Goal: Participate in discussion: Share content

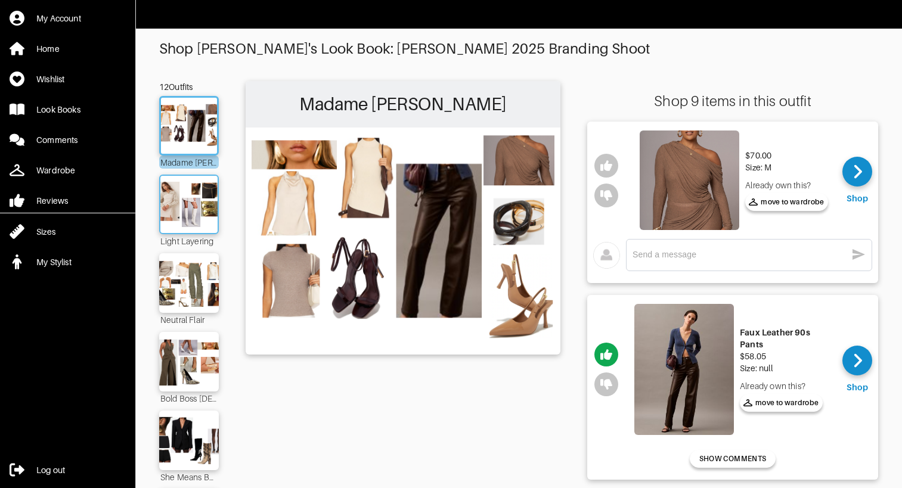
click at [193, 230] on div at bounding box center [189, 205] width 60 height 60
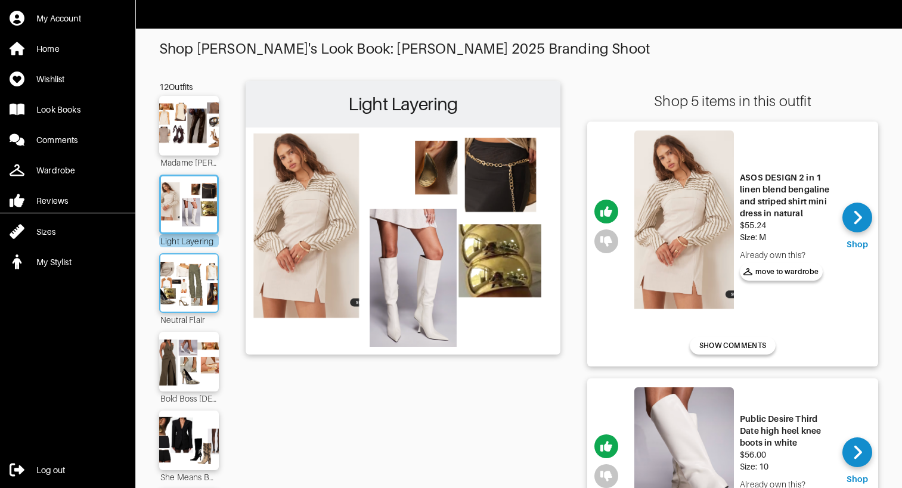
click at [188, 280] on img at bounding box center [189, 282] width 64 height 45
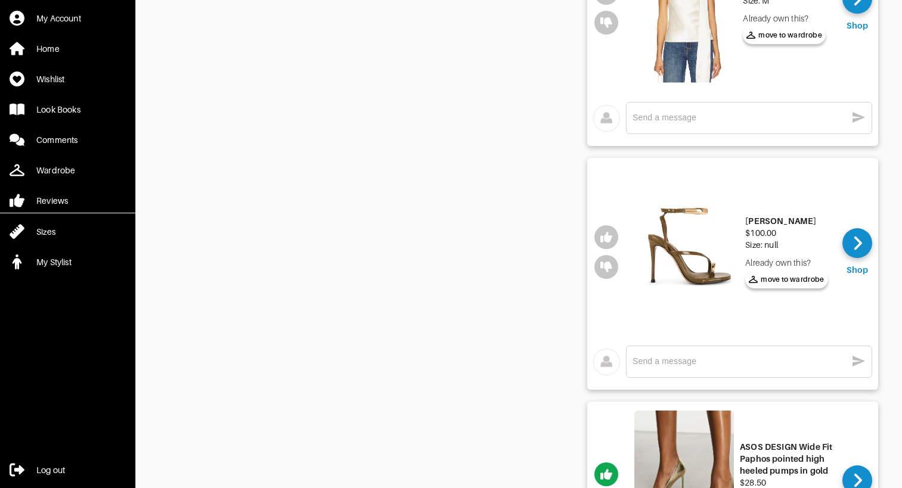
scroll to position [1636, 0]
click at [687, 260] on img at bounding box center [689, 251] width 100 height 170
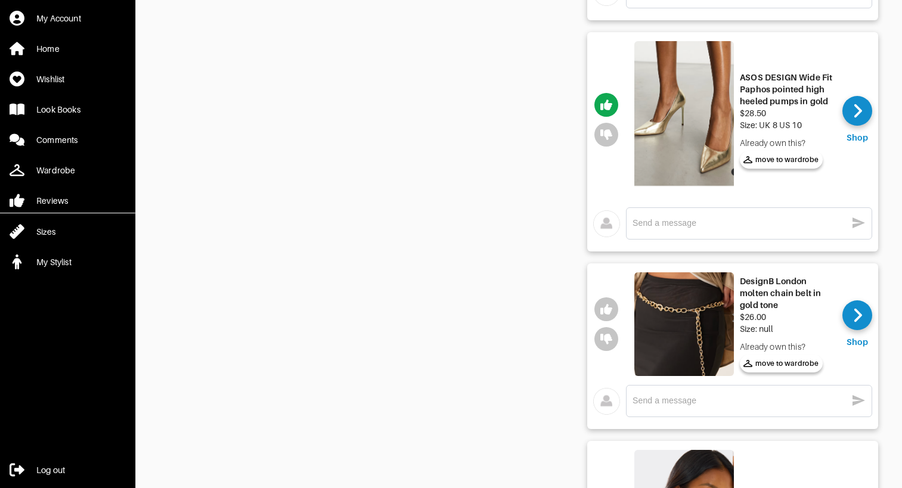
scroll to position [2024, 0]
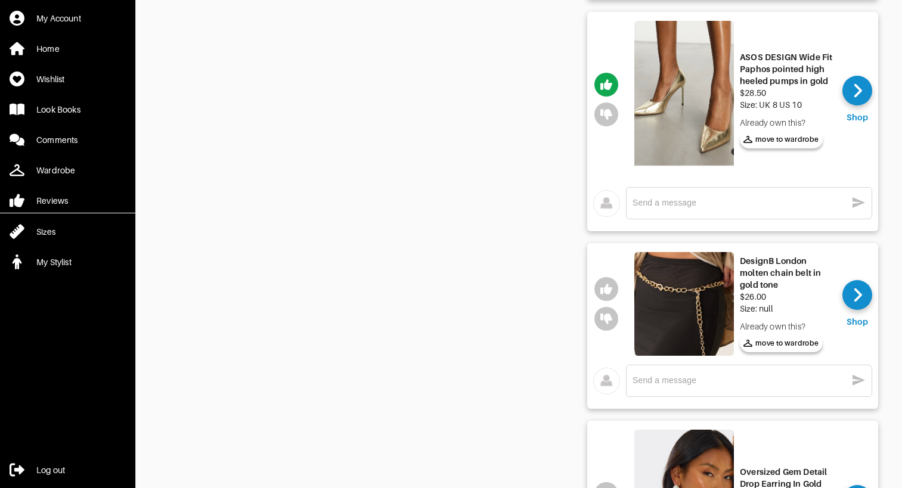
click at [644, 140] on img at bounding box center [684, 99] width 100 height 157
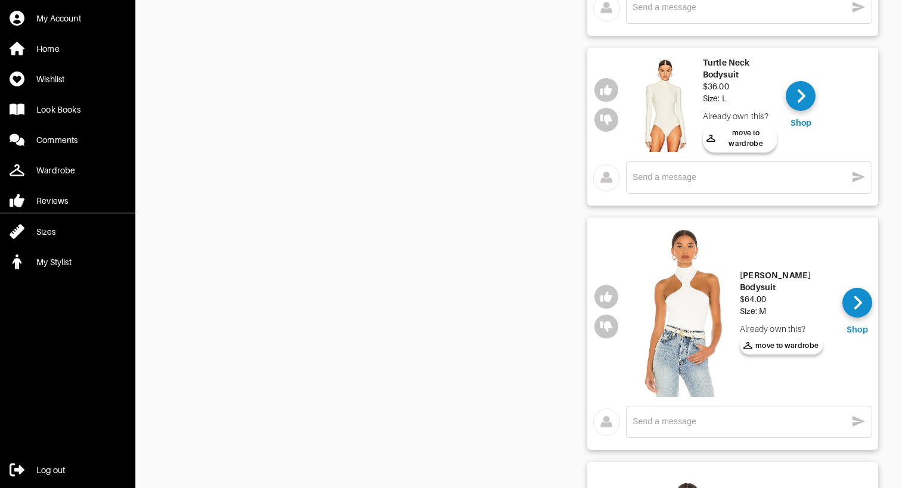
scroll to position [1097, 0]
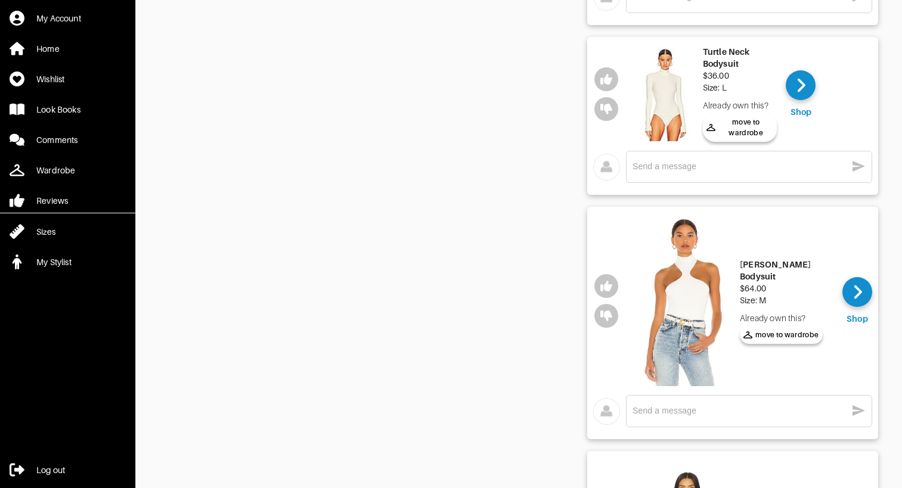
click at [696, 304] on img at bounding box center [684, 301] width 100 height 170
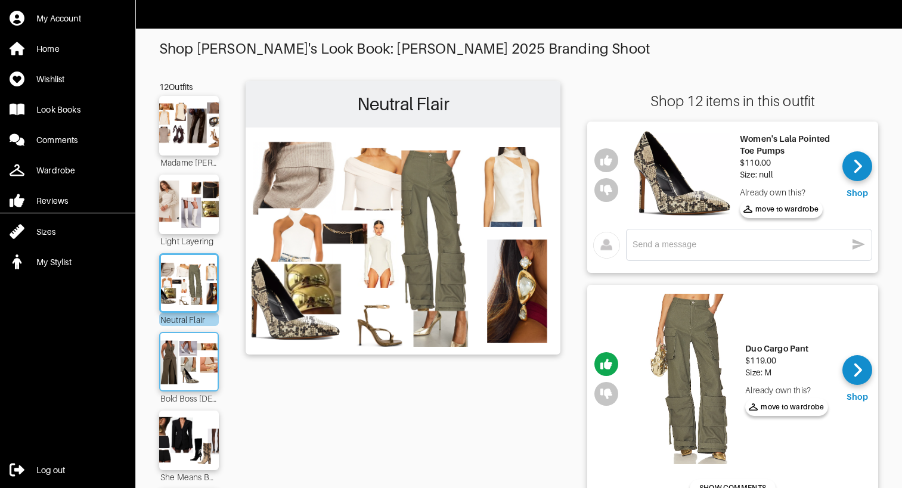
scroll to position [0, 0]
click at [178, 360] on img at bounding box center [189, 361] width 64 height 45
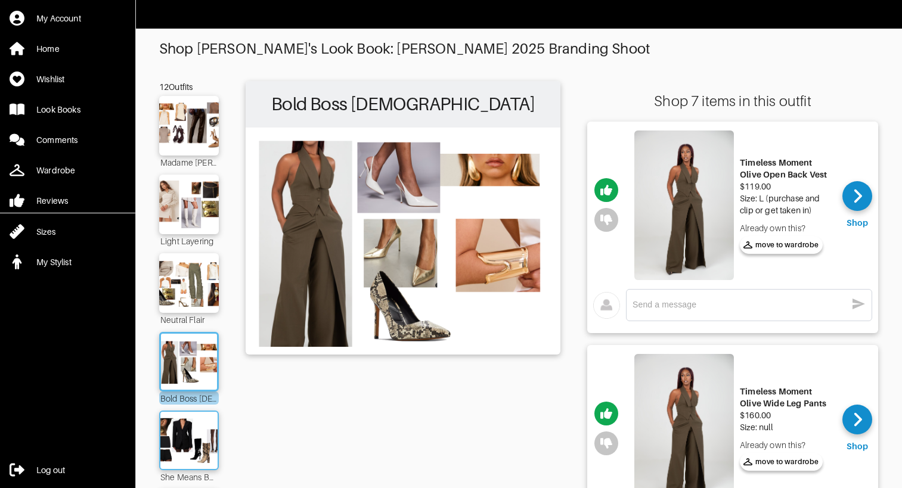
click at [174, 446] on img at bounding box center [189, 440] width 64 height 45
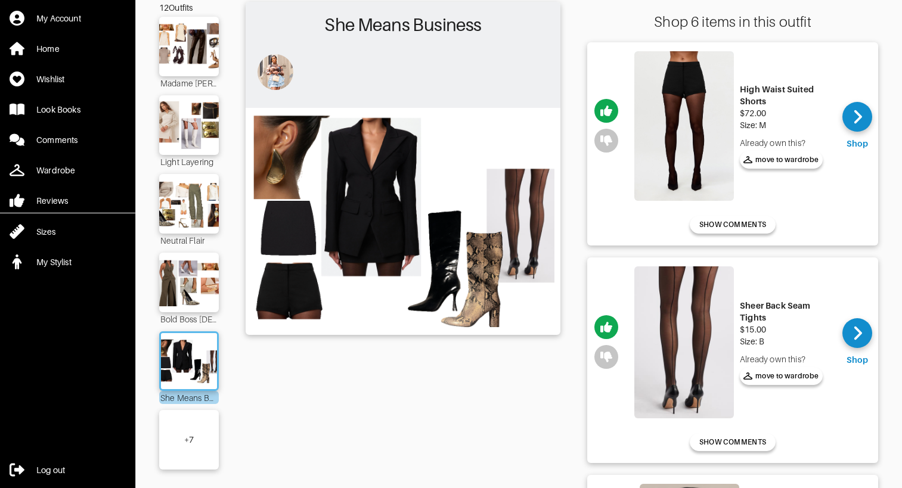
scroll to position [86, 0]
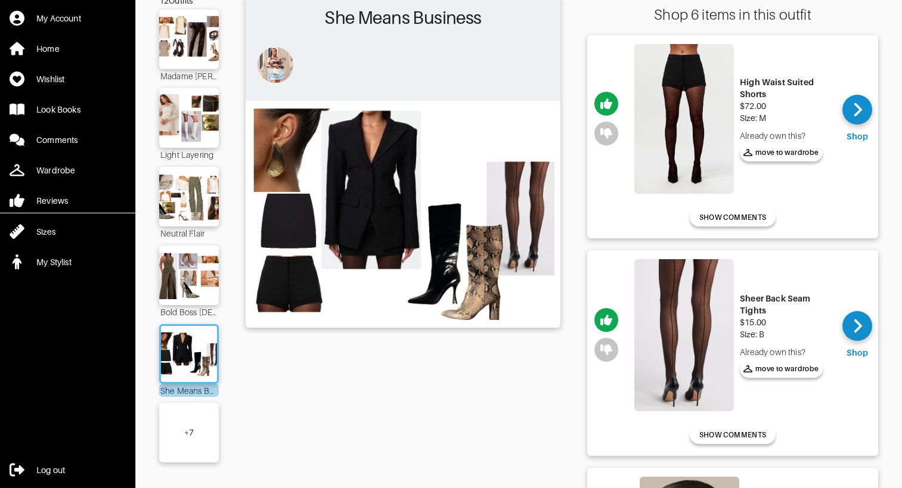
click at [191, 415] on div "+ 7" at bounding box center [189, 433] width 60 height 60
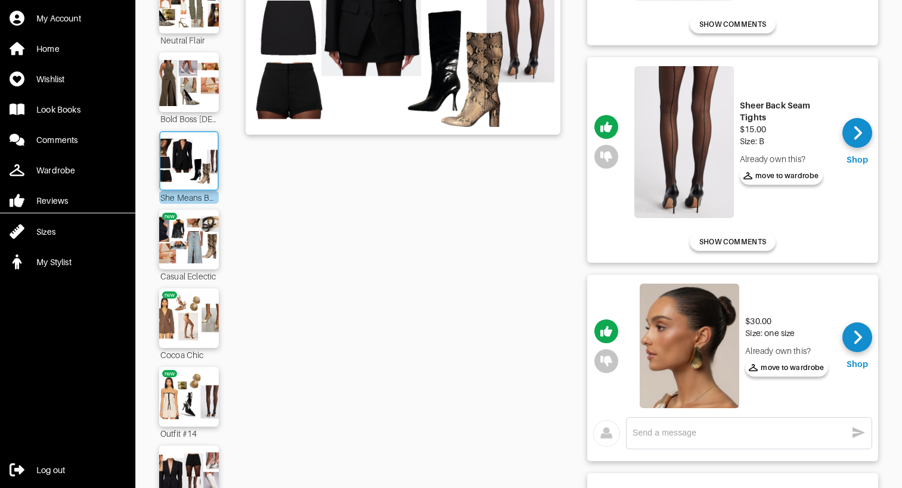
scroll to position [314, 0]
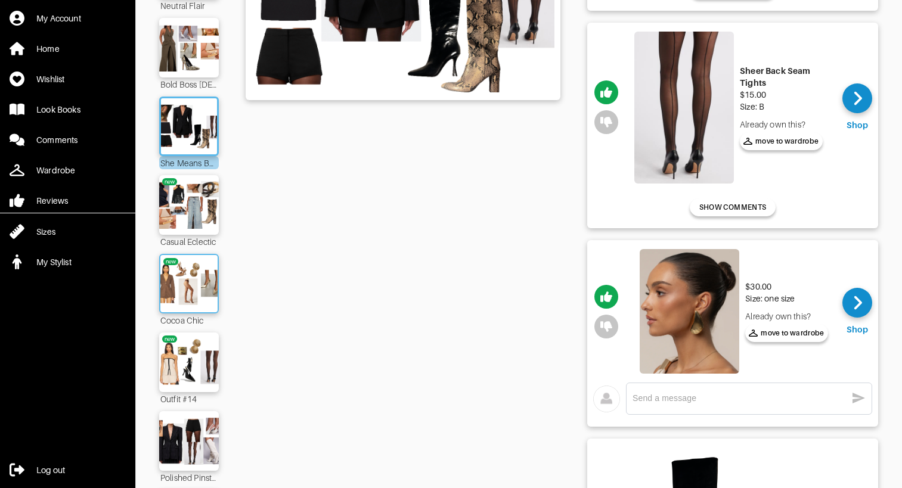
click at [210, 282] on img at bounding box center [189, 283] width 64 height 45
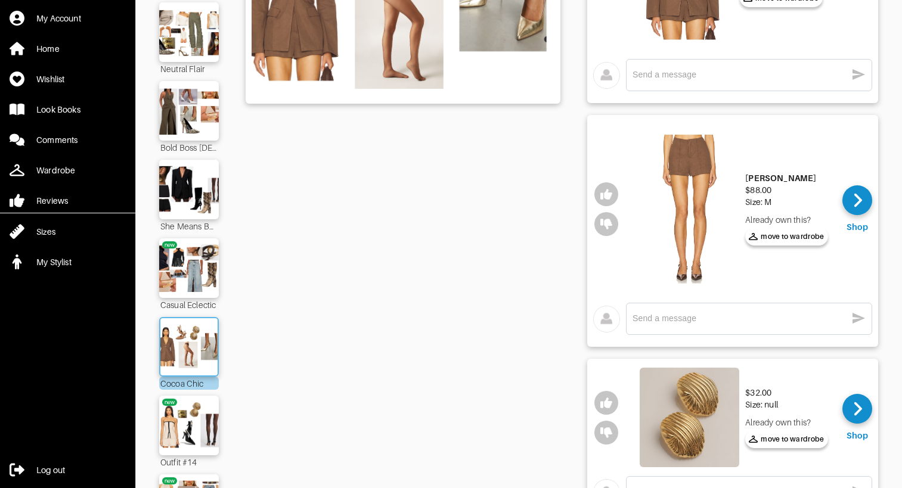
scroll to position [275, 0]
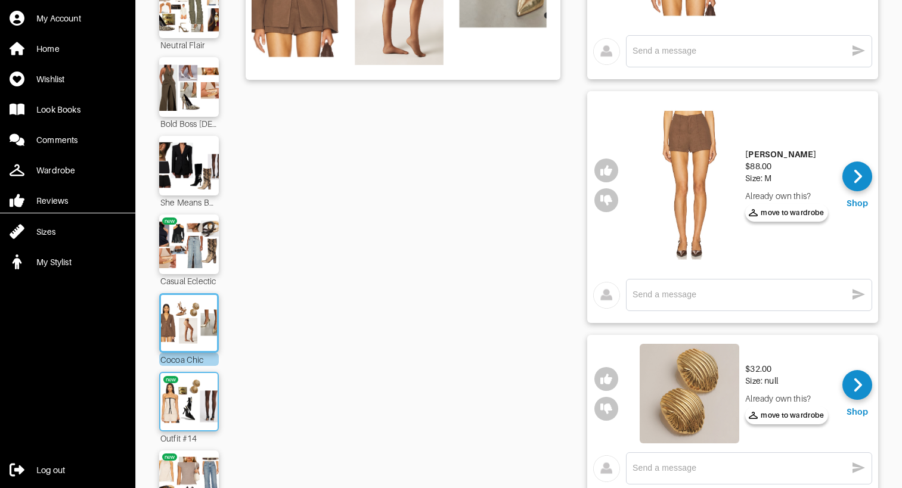
click at [194, 405] on img at bounding box center [189, 401] width 64 height 45
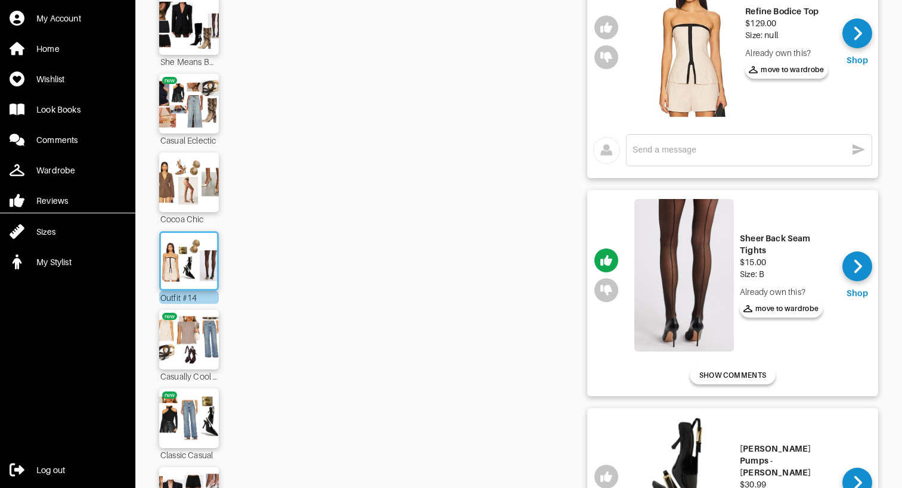
scroll to position [434, 0]
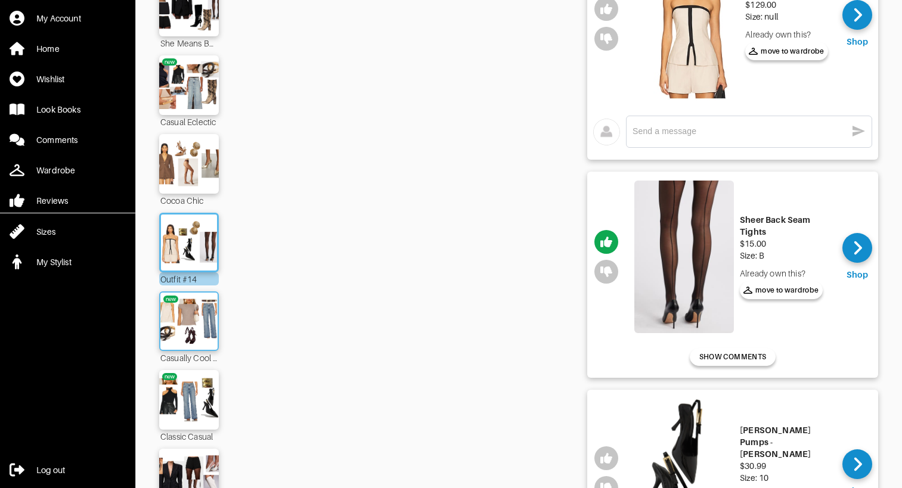
click at [204, 341] on img at bounding box center [189, 321] width 64 height 45
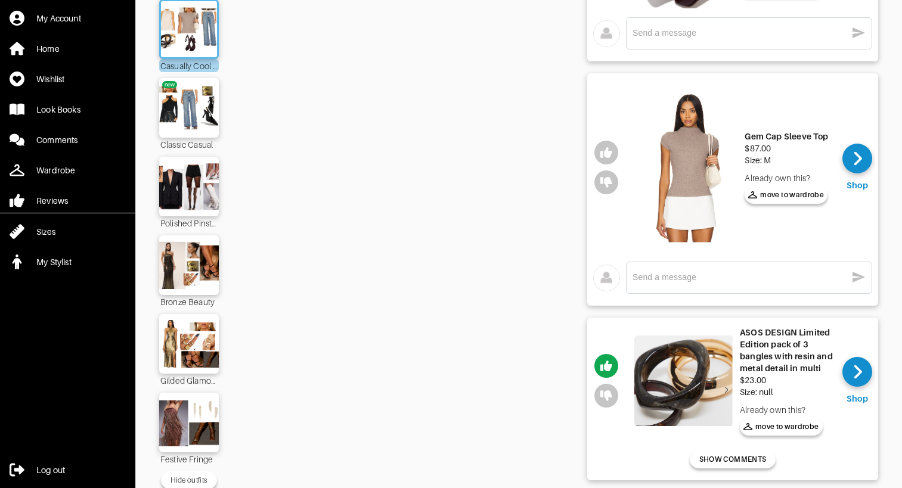
scroll to position [727, 0]
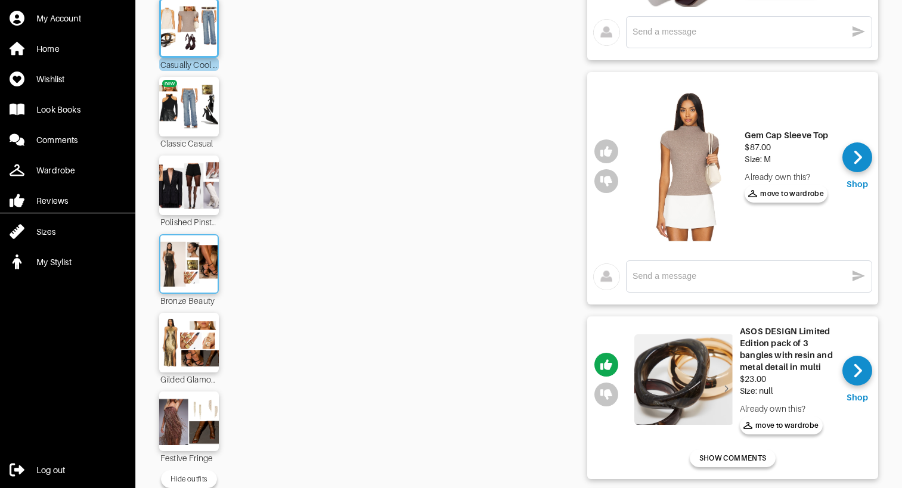
click at [191, 278] on img at bounding box center [189, 263] width 64 height 45
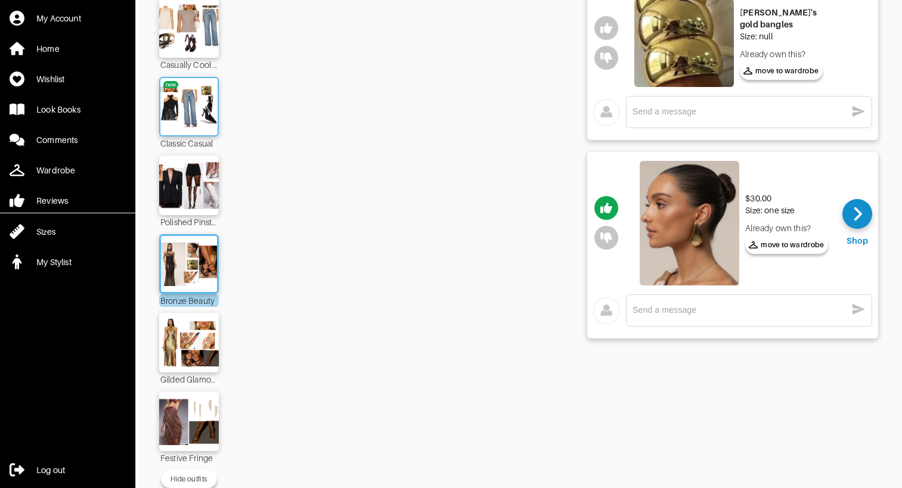
click at [200, 127] on img at bounding box center [189, 106] width 64 height 45
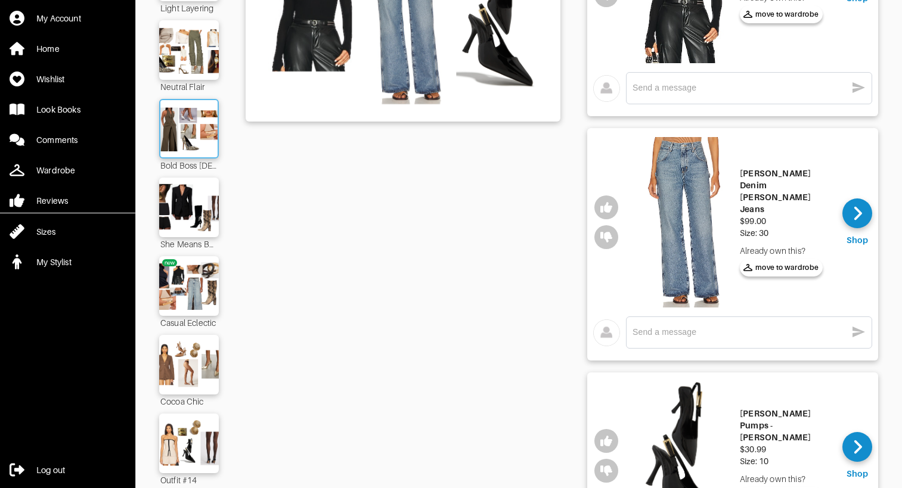
scroll to position [276, 0]
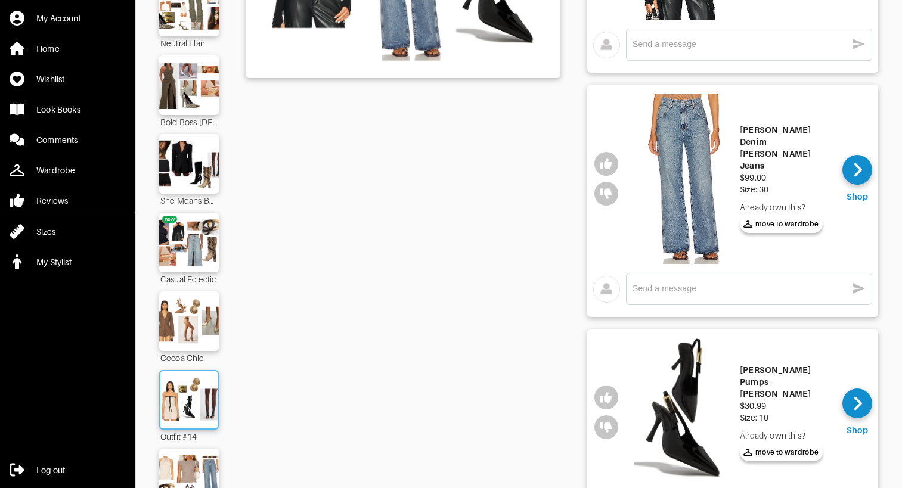
click at [178, 396] on img at bounding box center [189, 399] width 64 height 45
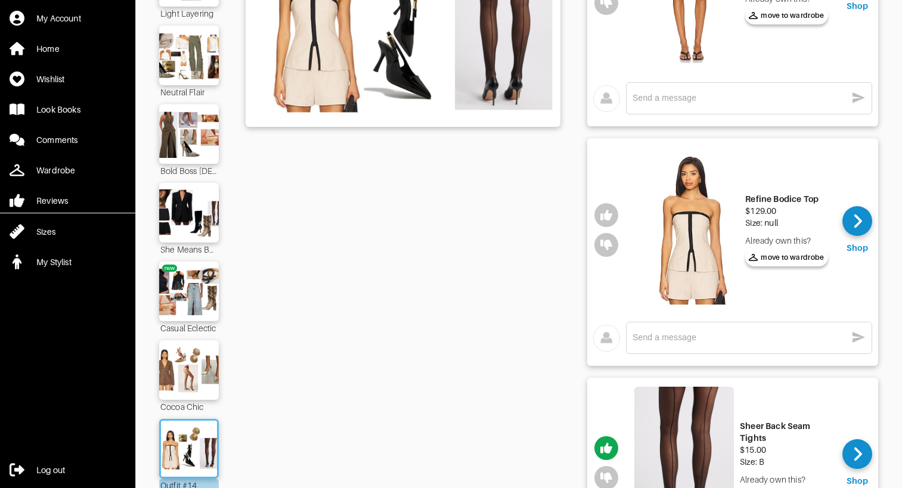
scroll to position [235, 0]
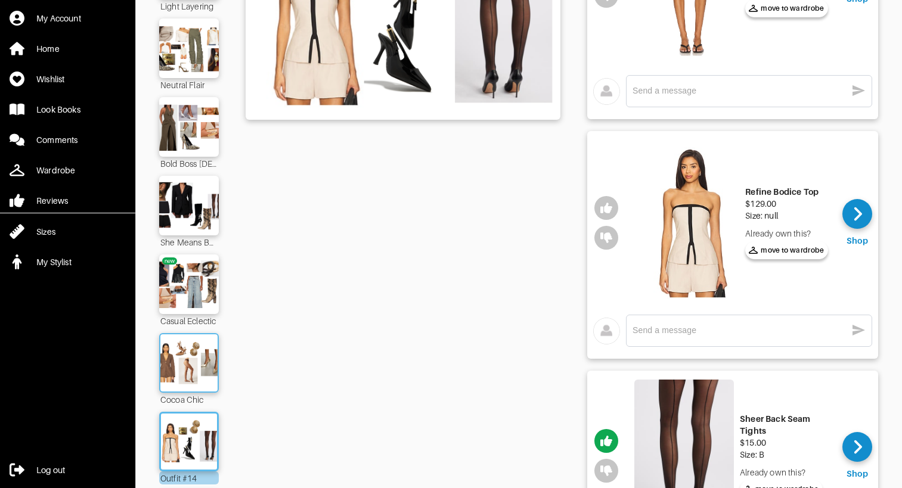
click at [189, 369] on img at bounding box center [189, 362] width 64 height 45
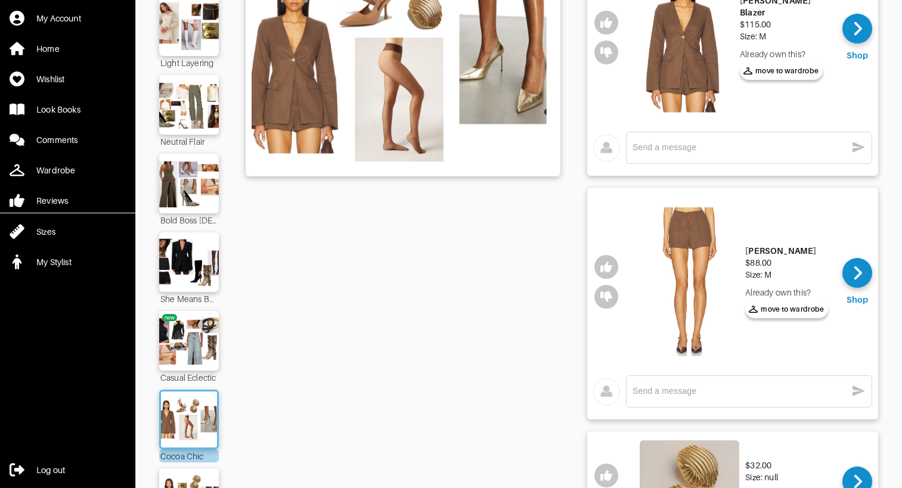
scroll to position [30, 0]
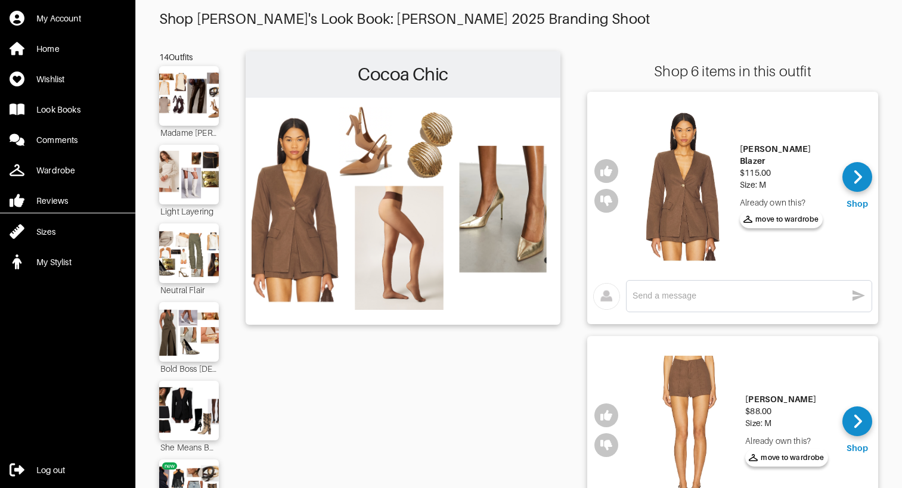
click at [683, 196] on img at bounding box center [684, 186] width 100 height 170
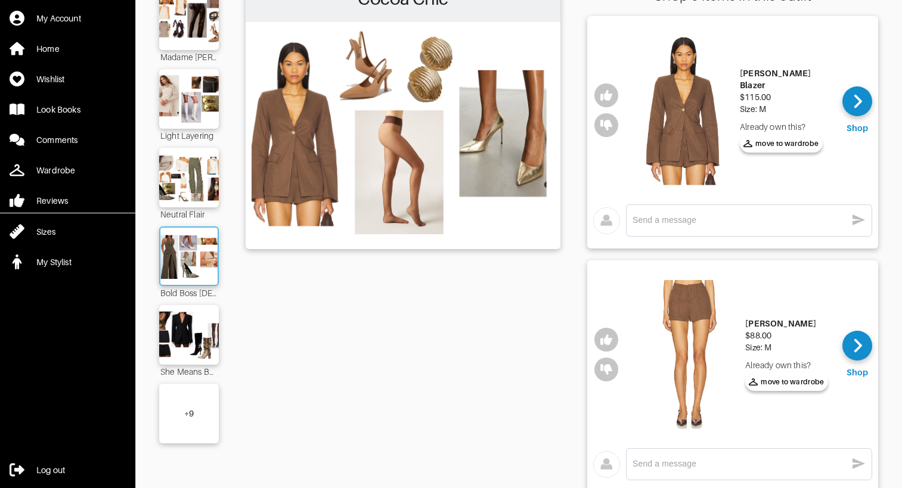
scroll to position [109, 0]
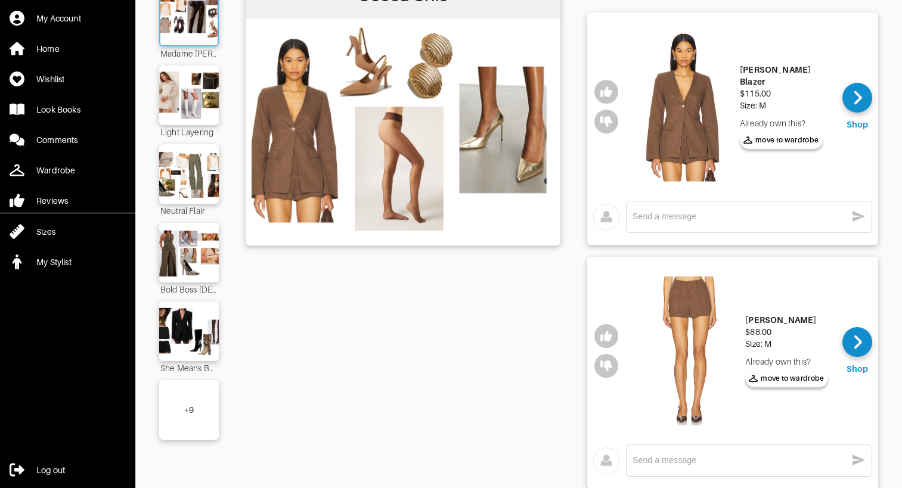
click at [201, 32] on img at bounding box center [189, 16] width 64 height 45
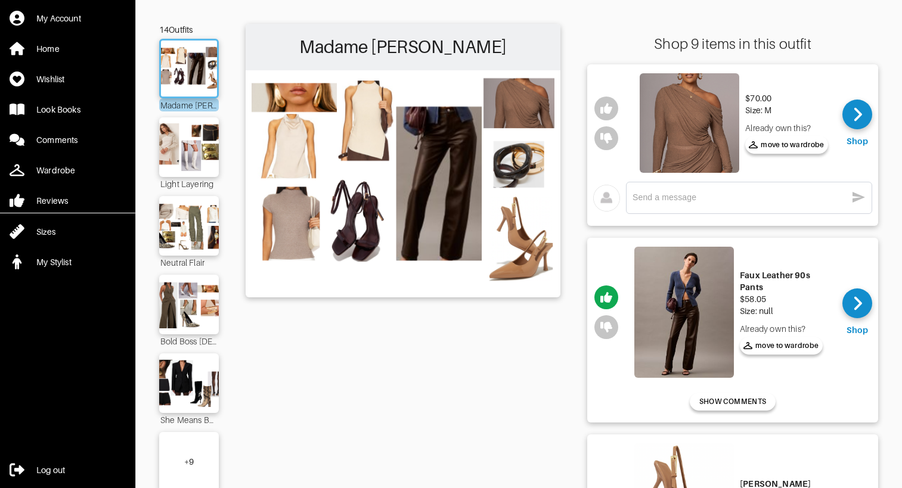
scroll to position [55, 0]
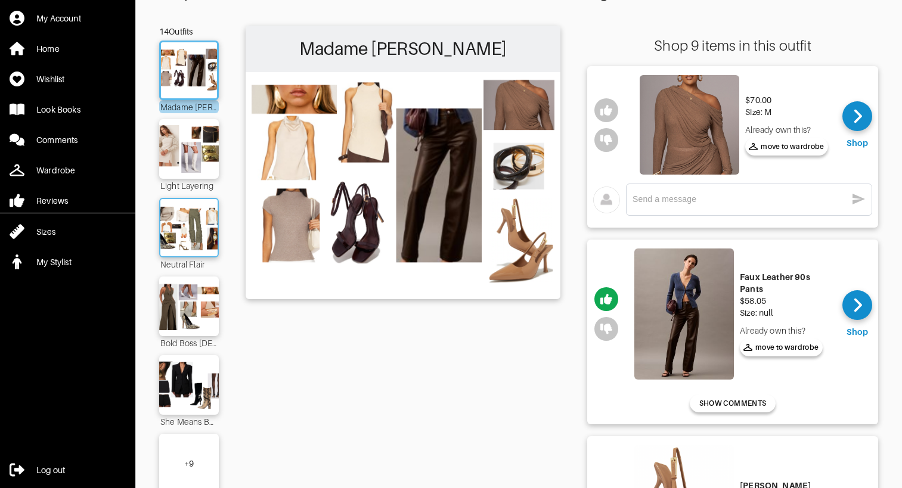
click at [201, 257] on div at bounding box center [189, 228] width 60 height 60
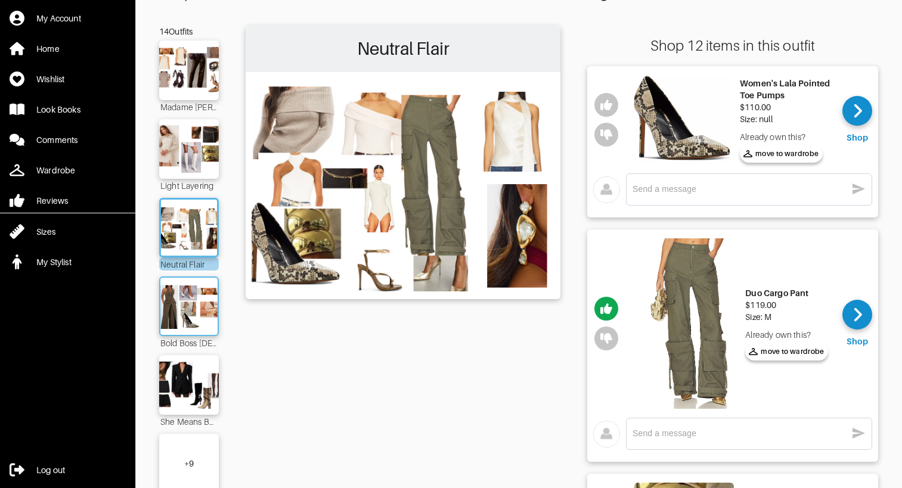
click at [193, 310] on img at bounding box center [189, 306] width 64 height 45
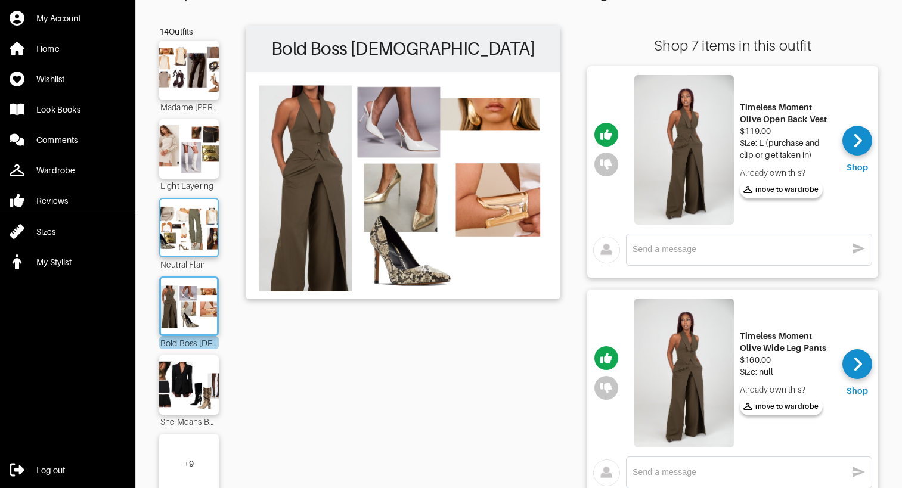
click at [200, 242] on img at bounding box center [189, 227] width 64 height 45
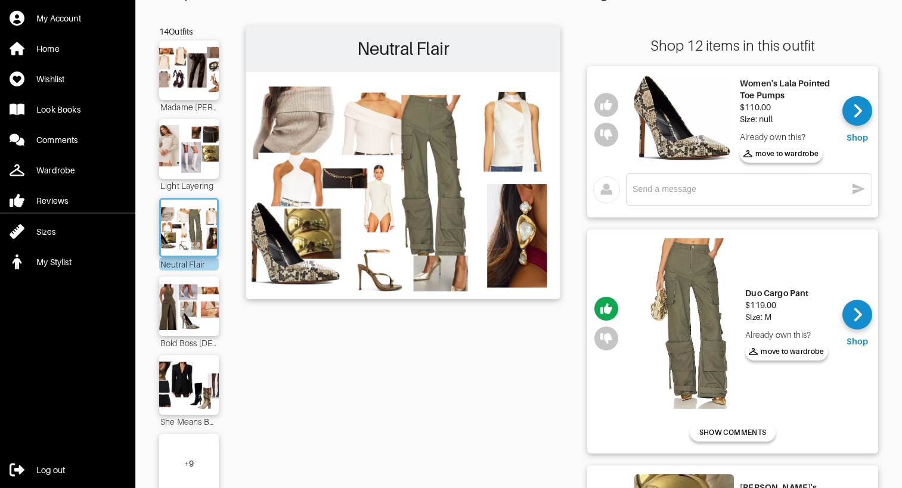
click at [197, 352] on div "Madame Mocha Latte Light Layering Neutral Flair Bold Boss [DEMOGRAPHIC_DATA] Sh…" at bounding box center [189, 274] width 60 height 466
click at [195, 386] on img at bounding box center [189, 384] width 64 height 45
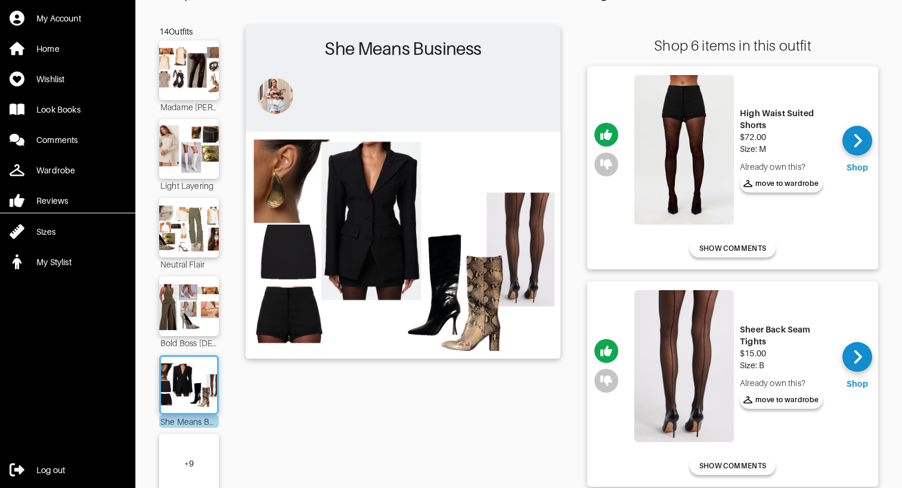
click at [194, 459] on div "+ 9" at bounding box center [189, 464] width 10 height 12
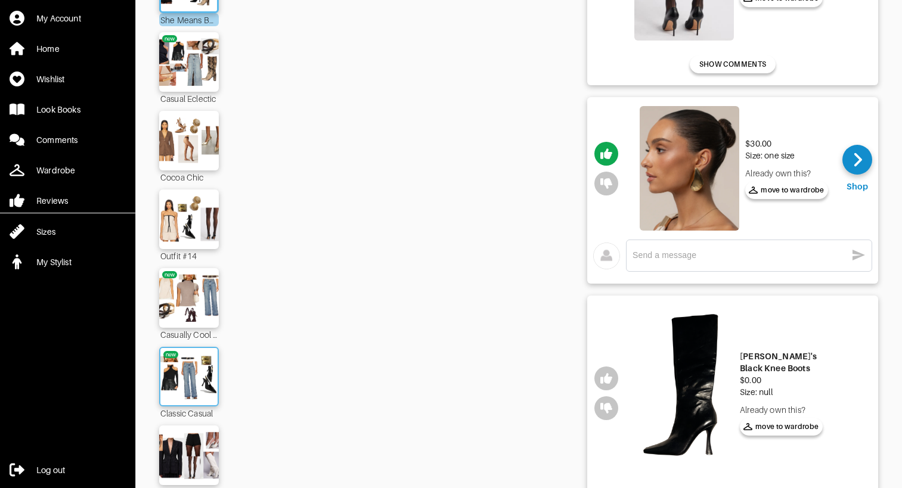
scroll to position [461, 0]
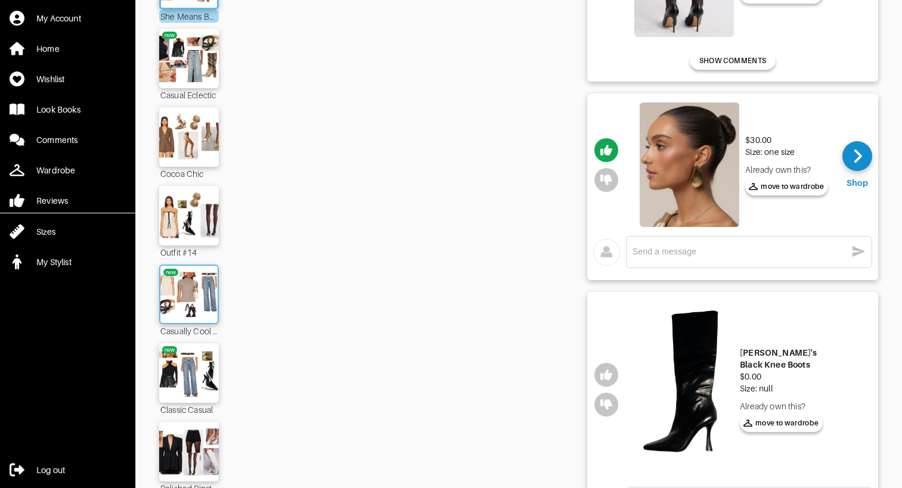
click at [202, 282] on img at bounding box center [189, 294] width 64 height 45
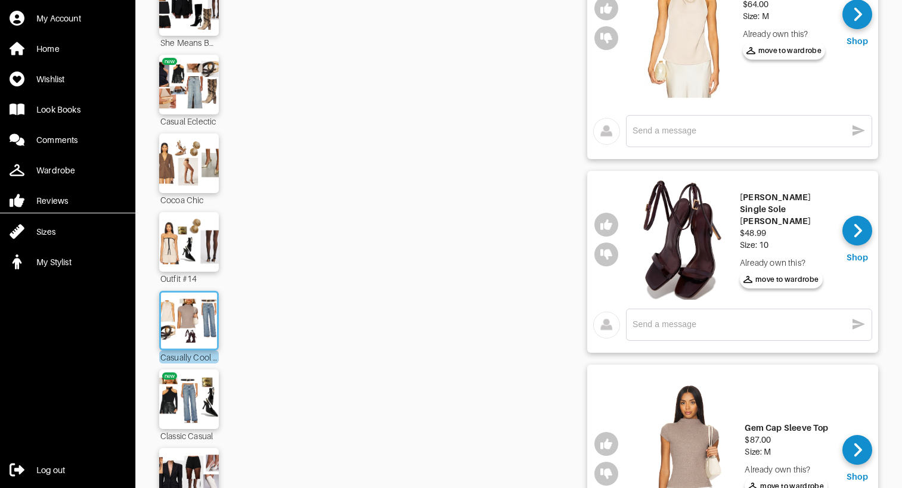
scroll to position [399, 0]
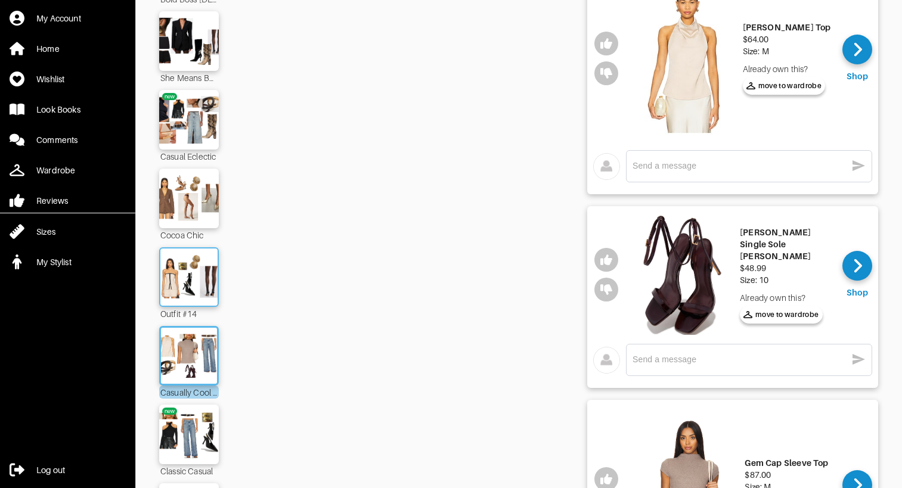
click at [189, 299] on img at bounding box center [189, 276] width 64 height 45
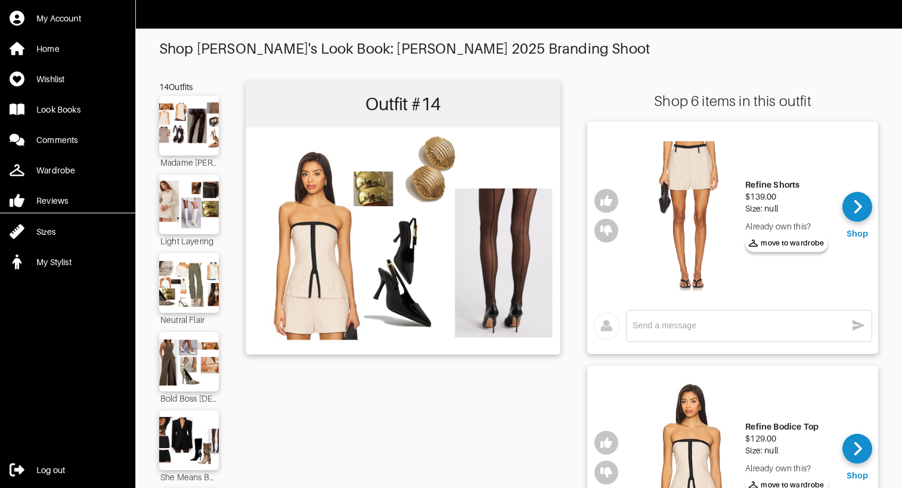
click at [665, 327] on textarea at bounding box center [739, 325] width 214 height 11
type textarea "loveeee this set! but where would it fit in the mix?"
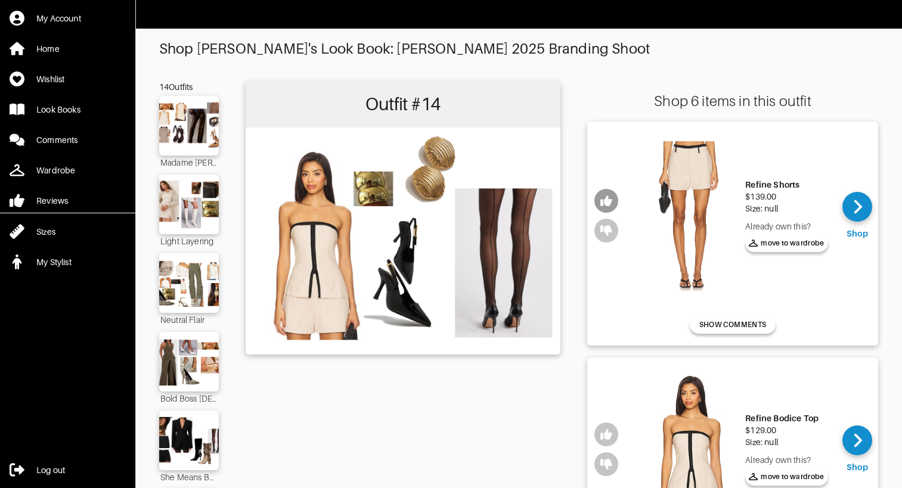
click at [601, 191] on button "button" at bounding box center [606, 201] width 24 height 24
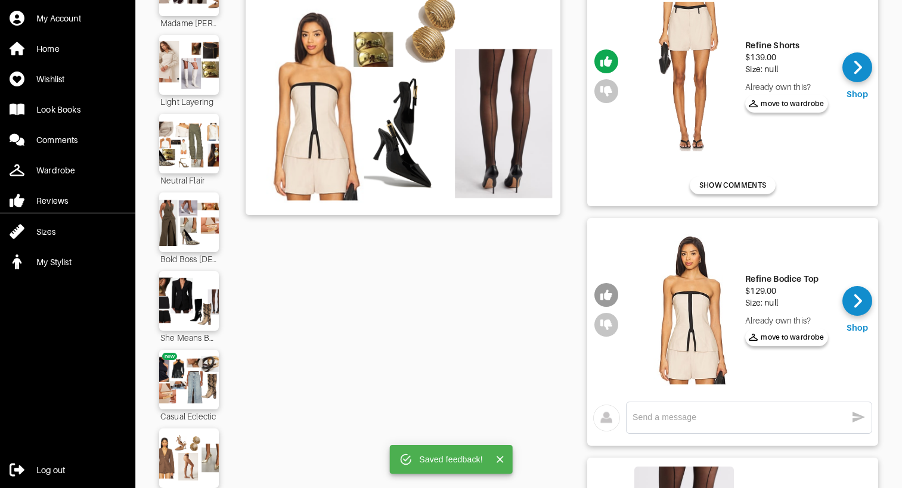
click at [608, 294] on icon "button" at bounding box center [606, 295] width 12 height 11
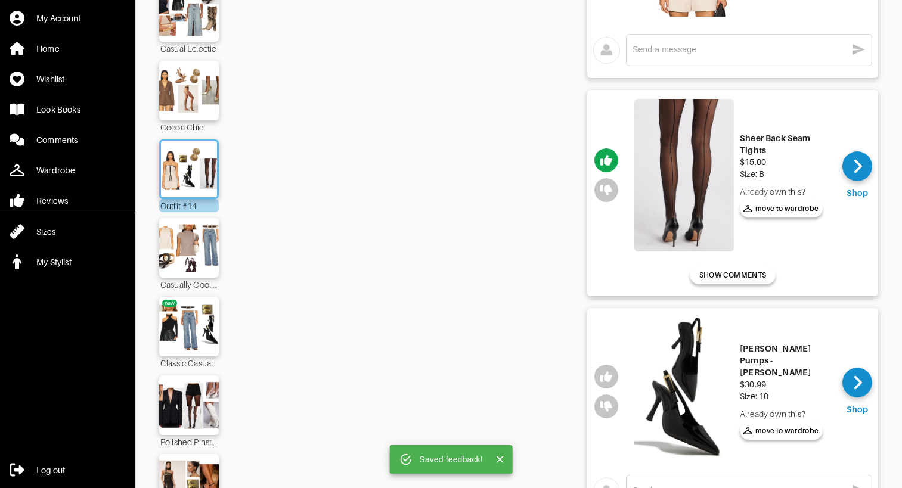
scroll to position [508, 0]
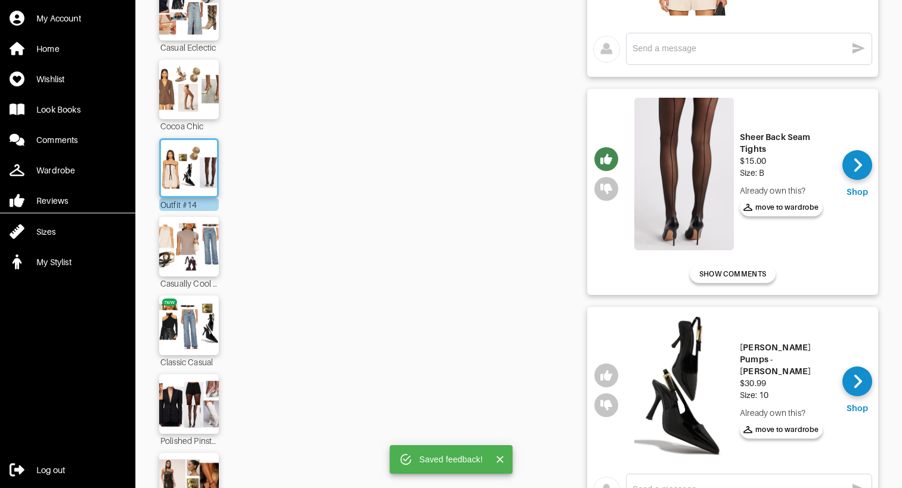
click at [605, 157] on icon "button" at bounding box center [606, 159] width 12 height 11
click at [608, 378] on icon "button" at bounding box center [606, 375] width 12 height 11
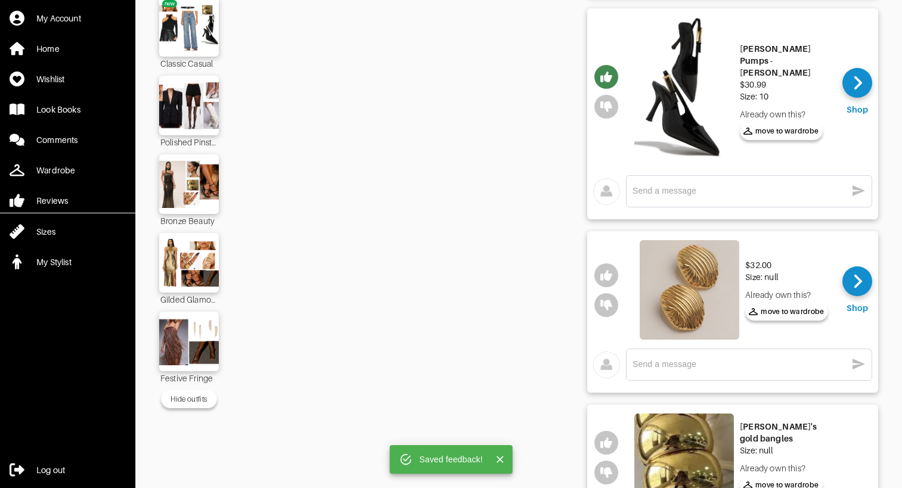
scroll to position [815, 0]
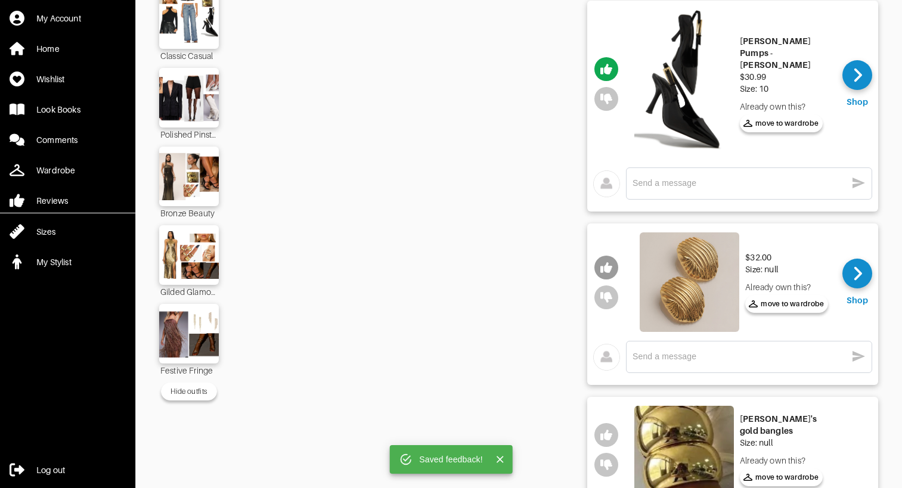
click at [602, 267] on icon "button" at bounding box center [606, 267] width 12 height 11
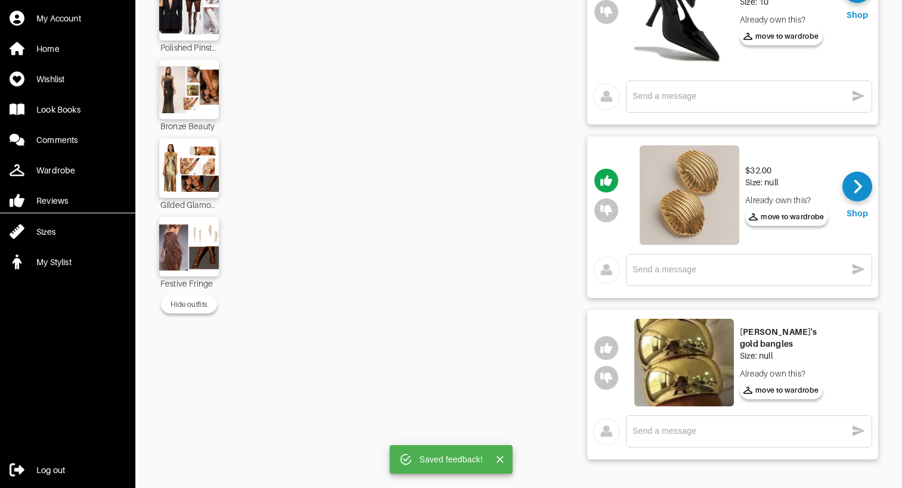
scroll to position [901, 0]
click at [607, 347] on icon "button" at bounding box center [606, 348] width 12 height 11
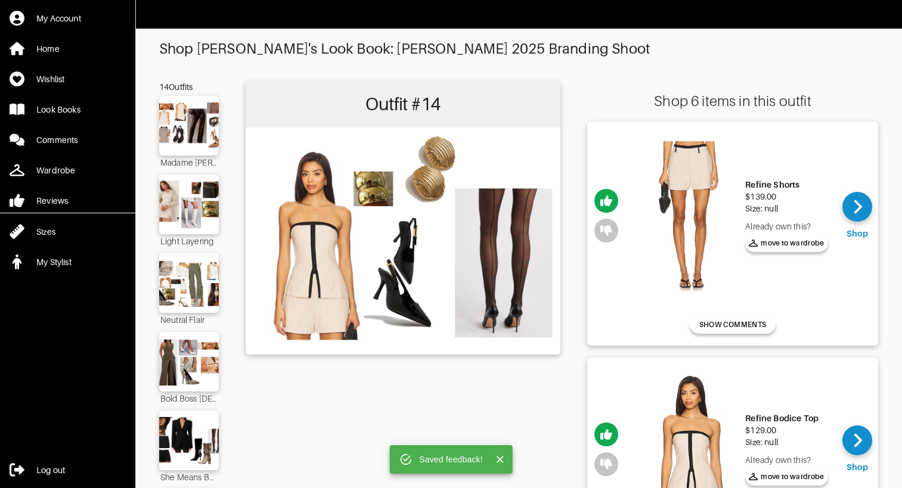
scroll to position [0, 0]
click at [696, 446] on img at bounding box center [689, 449] width 100 height 166
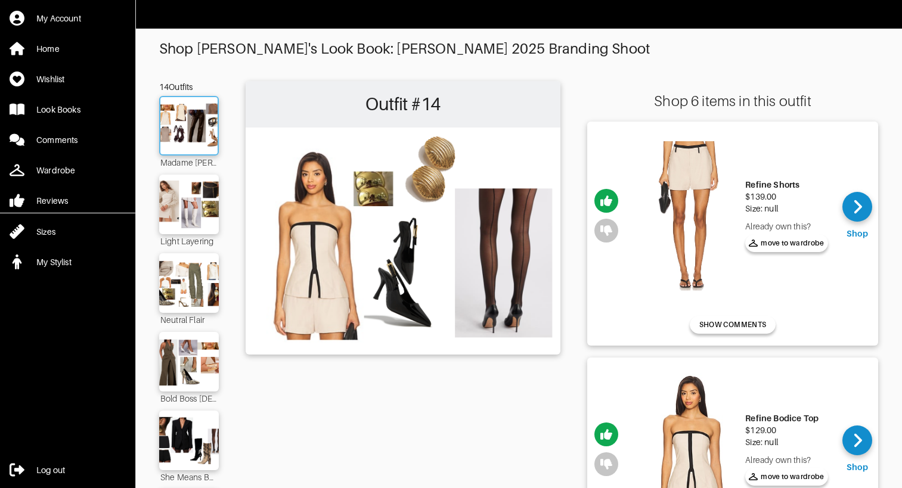
click at [203, 136] on img at bounding box center [189, 125] width 64 height 45
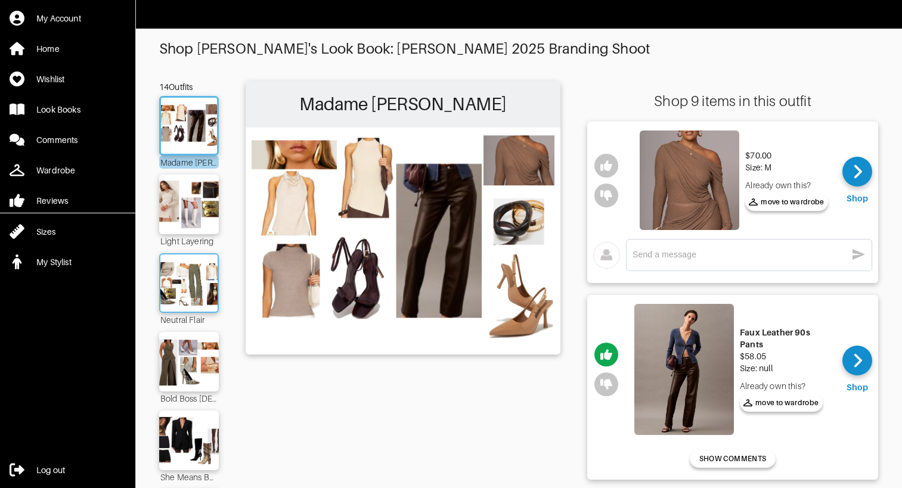
click at [178, 299] on img at bounding box center [189, 282] width 64 height 45
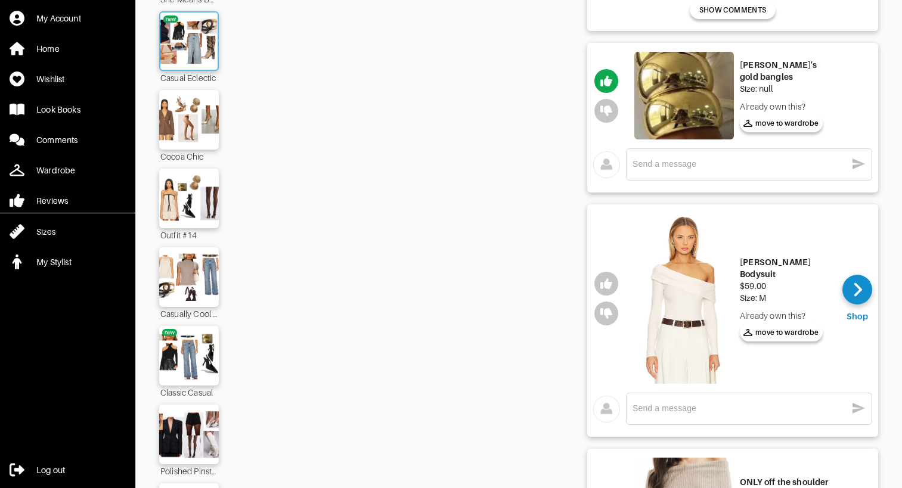
scroll to position [511, 0]
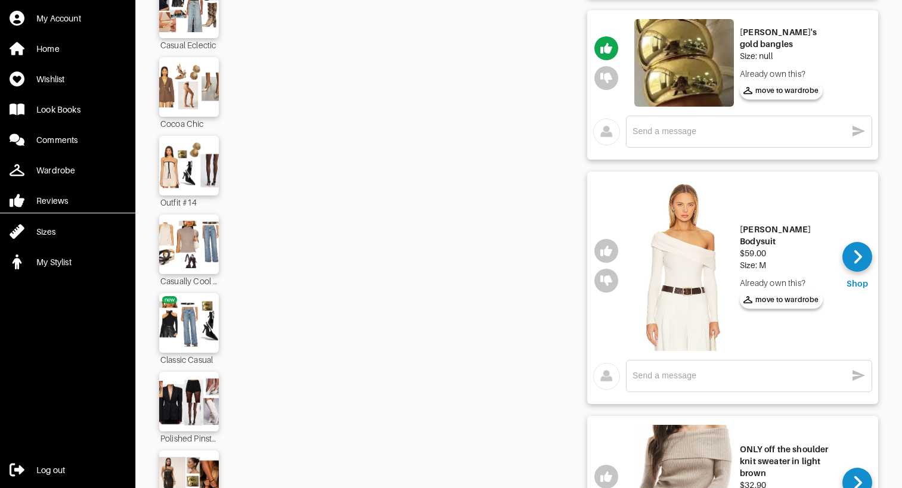
click at [191, 209] on div "Madame Mocha Latte Light Layering Neutral Flair Bold Boss [DEMOGRAPHIC_DATA] Sh…" at bounding box center [189, 132] width 60 height 1095
click at [191, 171] on img at bounding box center [189, 165] width 64 height 45
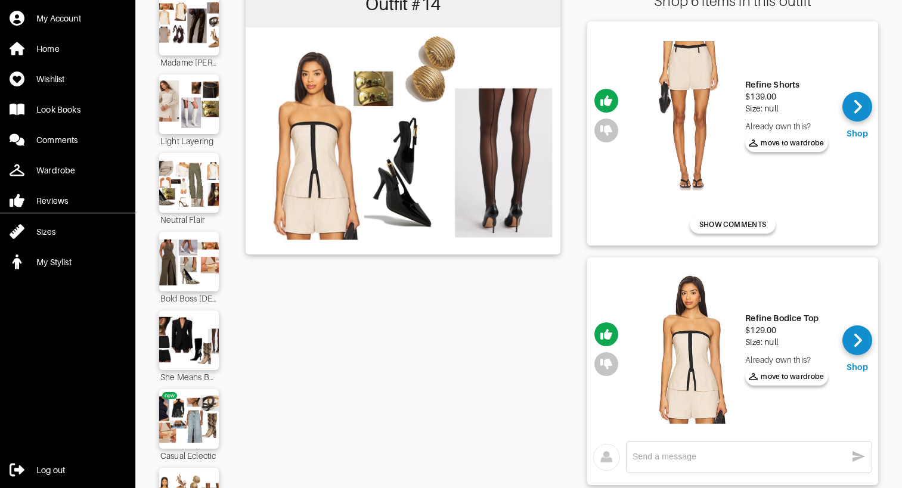
scroll to position [83, 0]
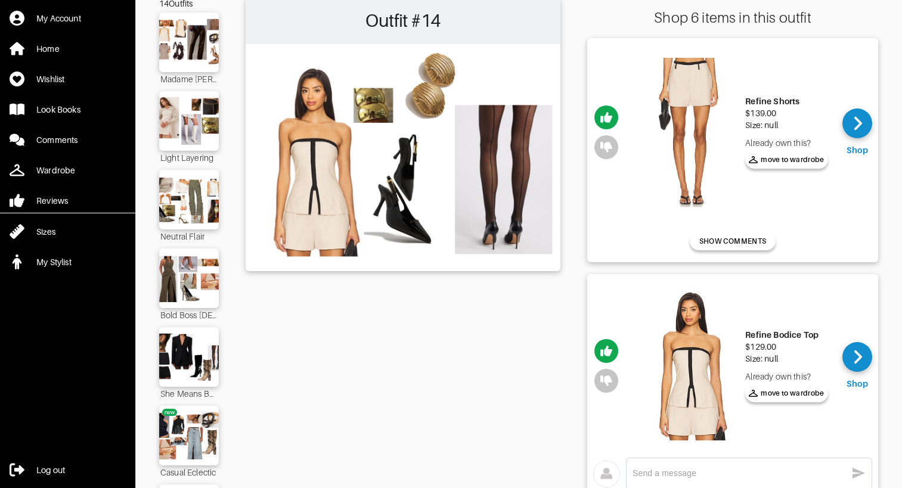
click at [691, 363] on img at bounding box center [689, 366] width 100 height 166
click at [204, 57] on img at bounding box center [189, 42] width 64 height 45
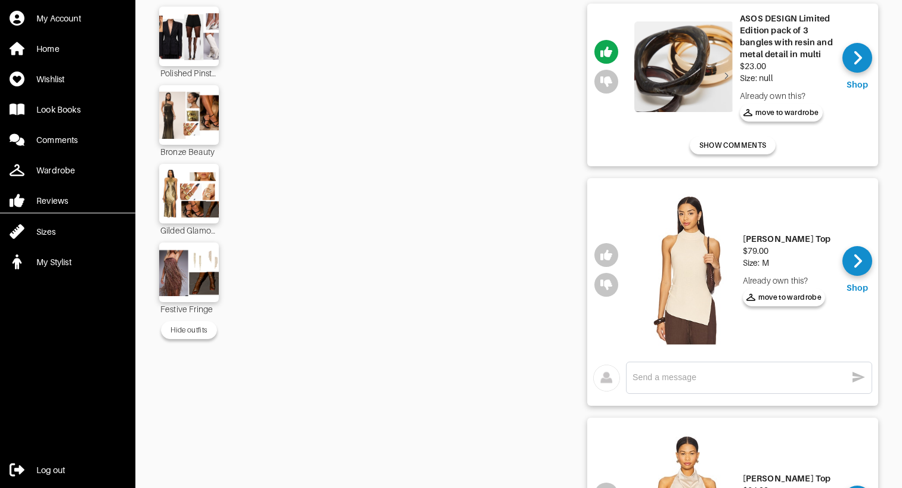
scroll to position [877, 0]
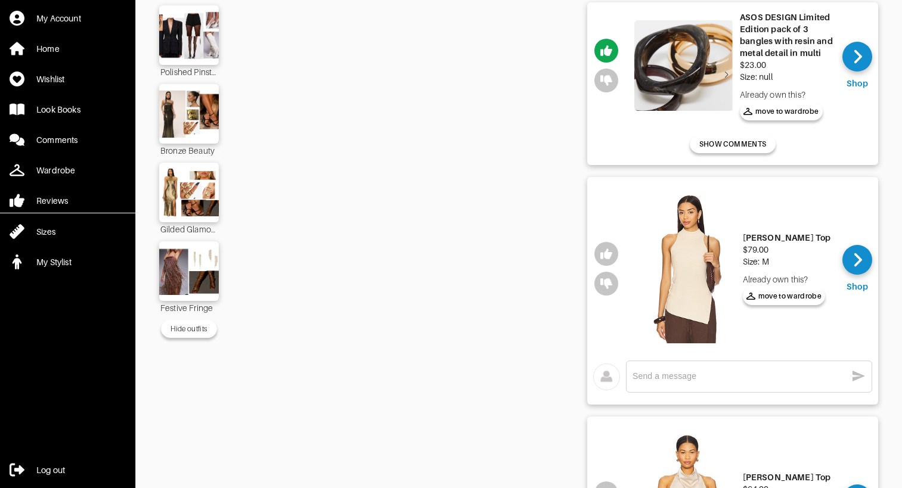
click at [685, 276] on img at bounding box center [687, 269] width 100 height 166
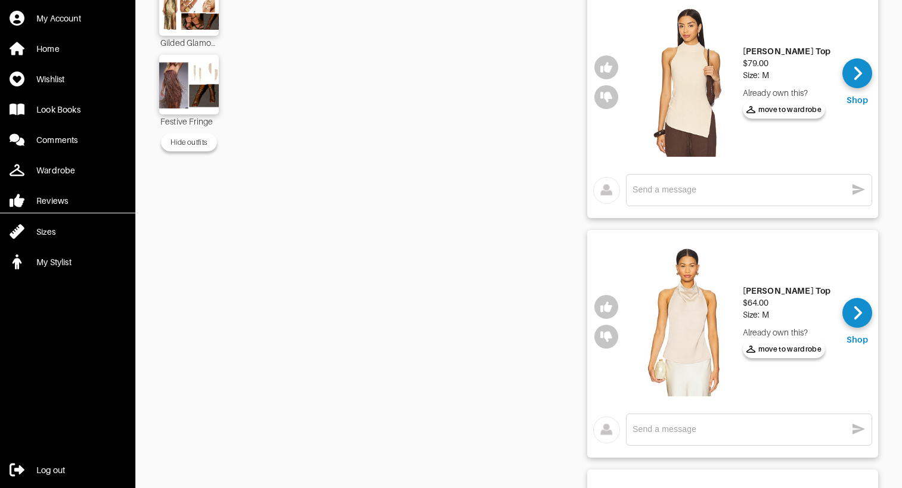
scroll to position [1079, 0]
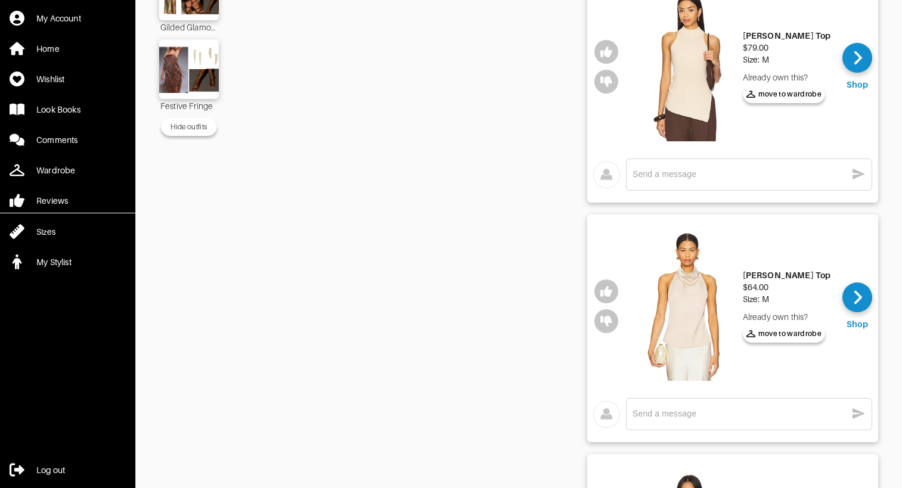
click at [708, 313] on img at bounding box center [687, 306] width 100 height 166
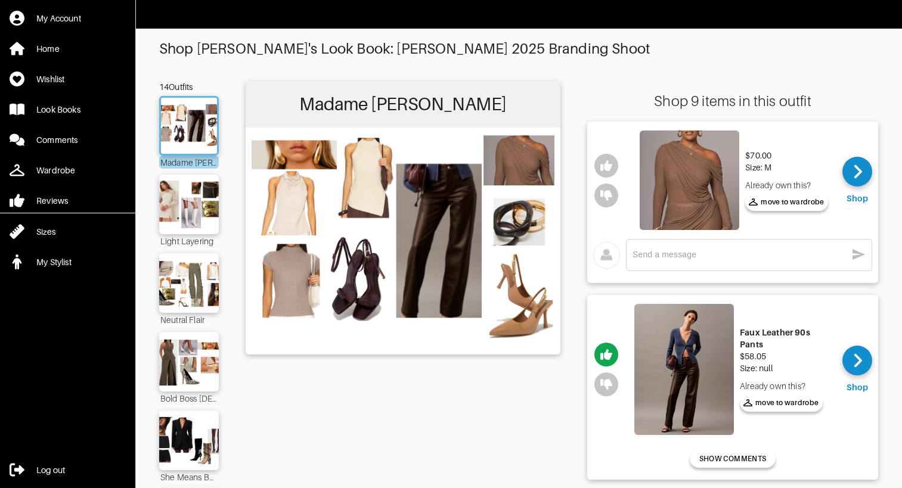
scroll to position [0, 0]
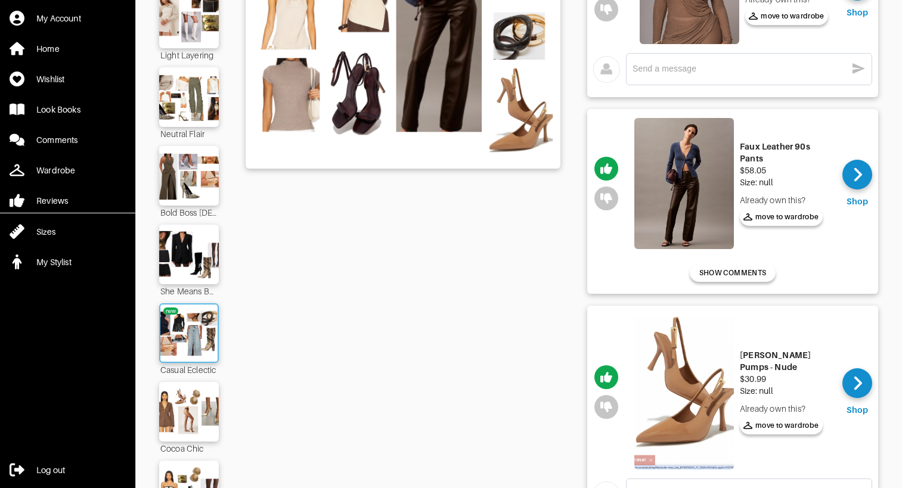
scroll to position [196, 0]
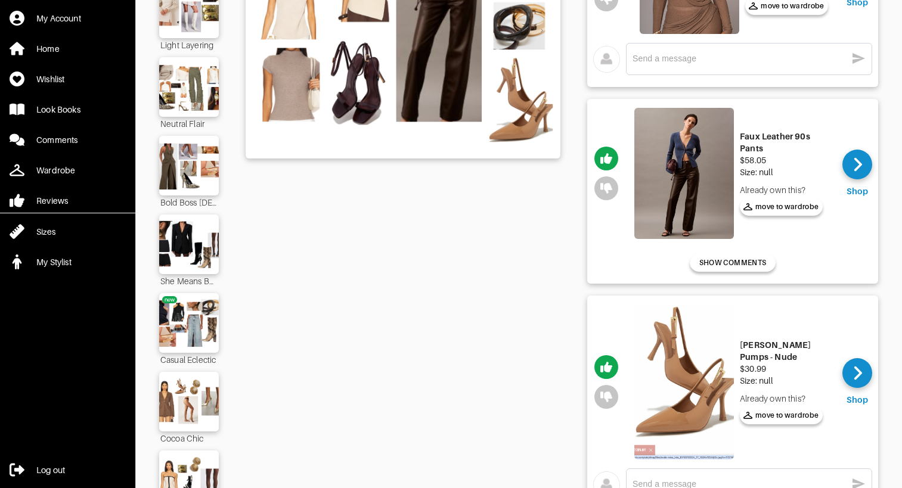
click at [177, 443] on div "Cocoa Chic" at bounding box center [189, 437] width 60 height 13
click at [186, 416] on img at bounding box center [189, 401] width 64 height 45
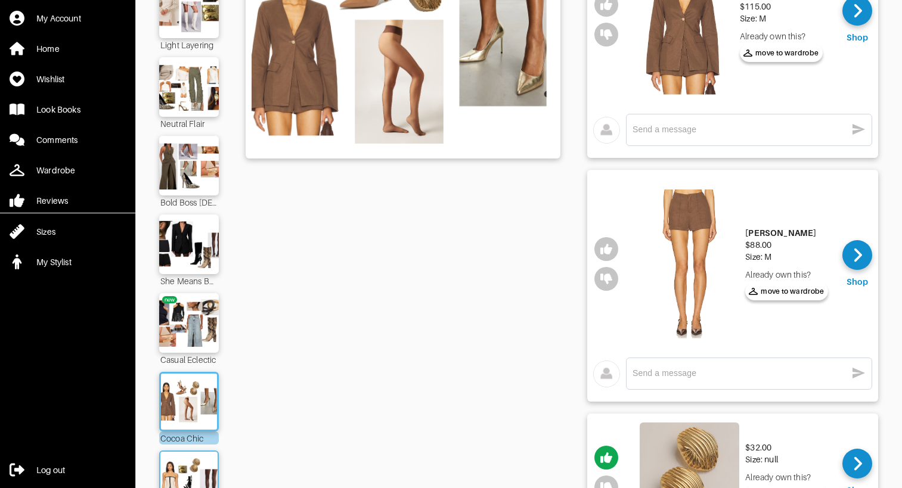
click at [182, 476] on img at bounding box center [189, 480] width 64 height 45
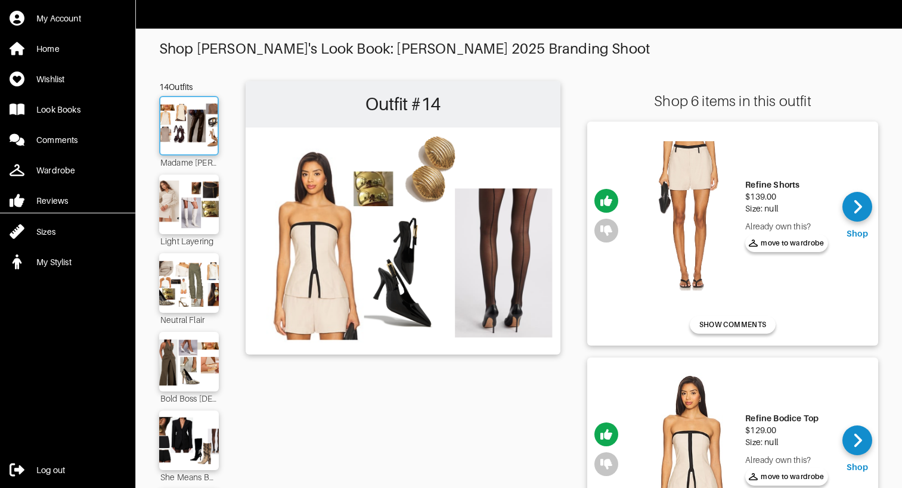
click at [213, 127] on img at bounding box center [189, 125] width 64 height 45
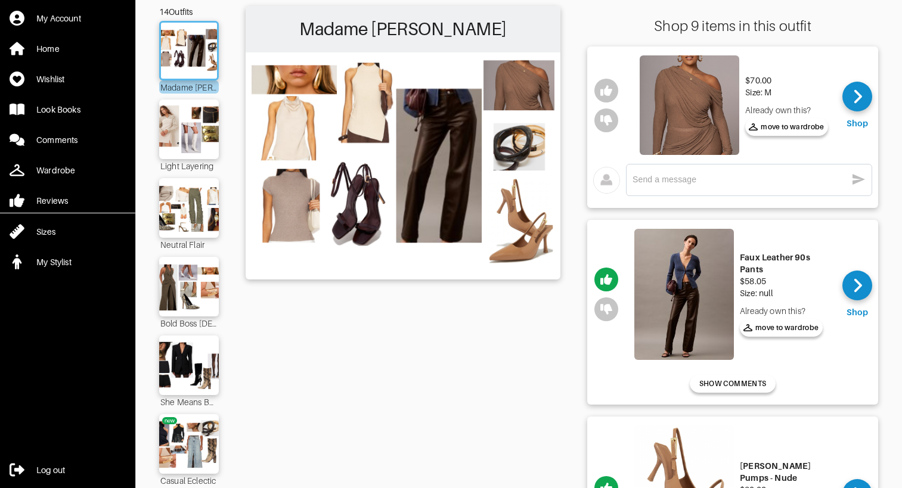
scroll to position [100, 0]
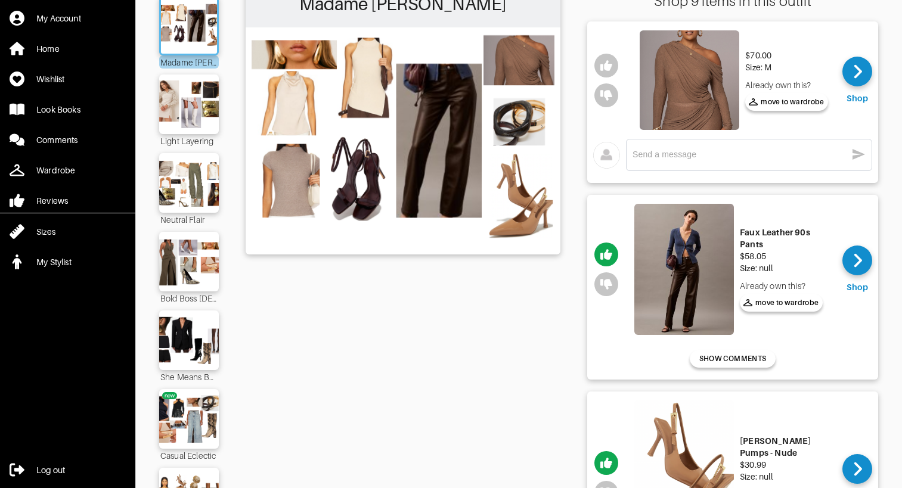
click at [675, 276] on img at bounding box center [684, 269] width 100 height 131
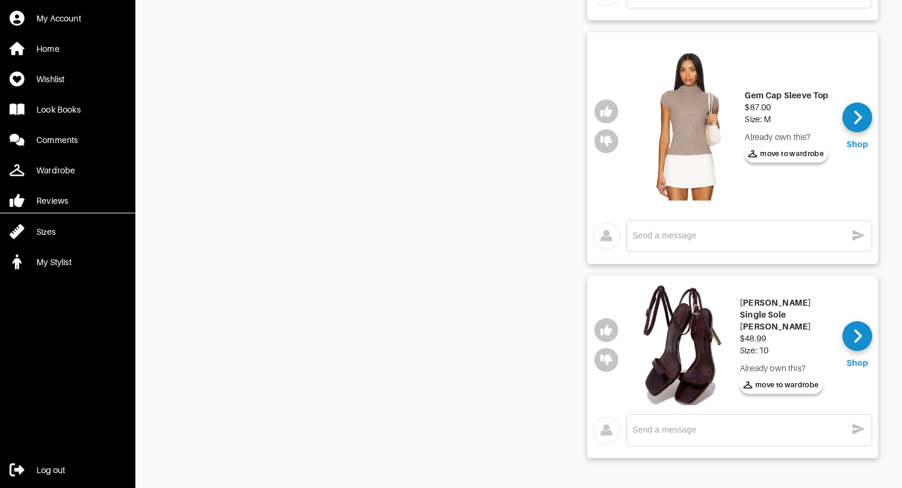
scroll to position [1501, 0]
